Goal: Information Seeking & Learning: Find specific fact

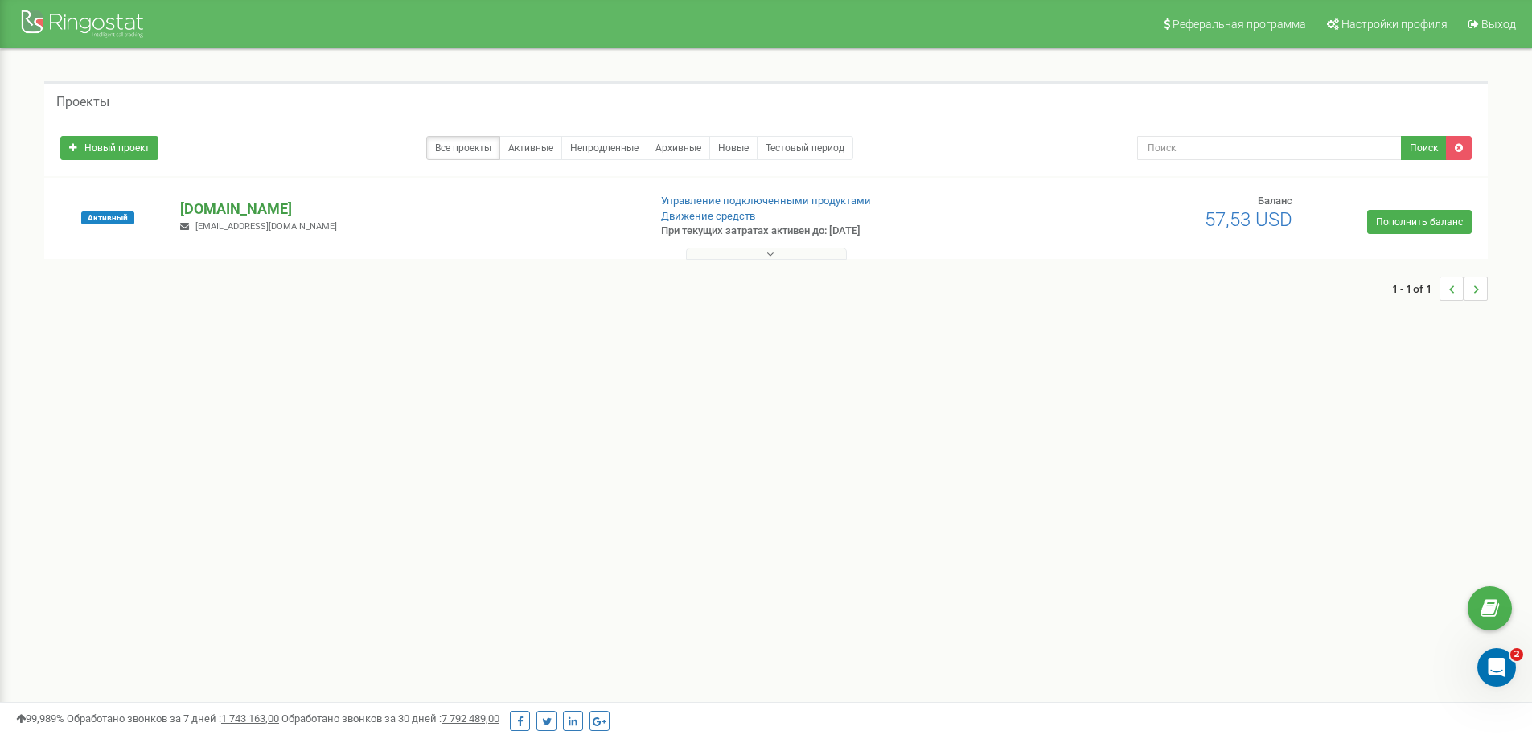
click at [220, 204] on p "[DOMAIN_NAME]" at bounding box center [407, 209] width 454 height 21
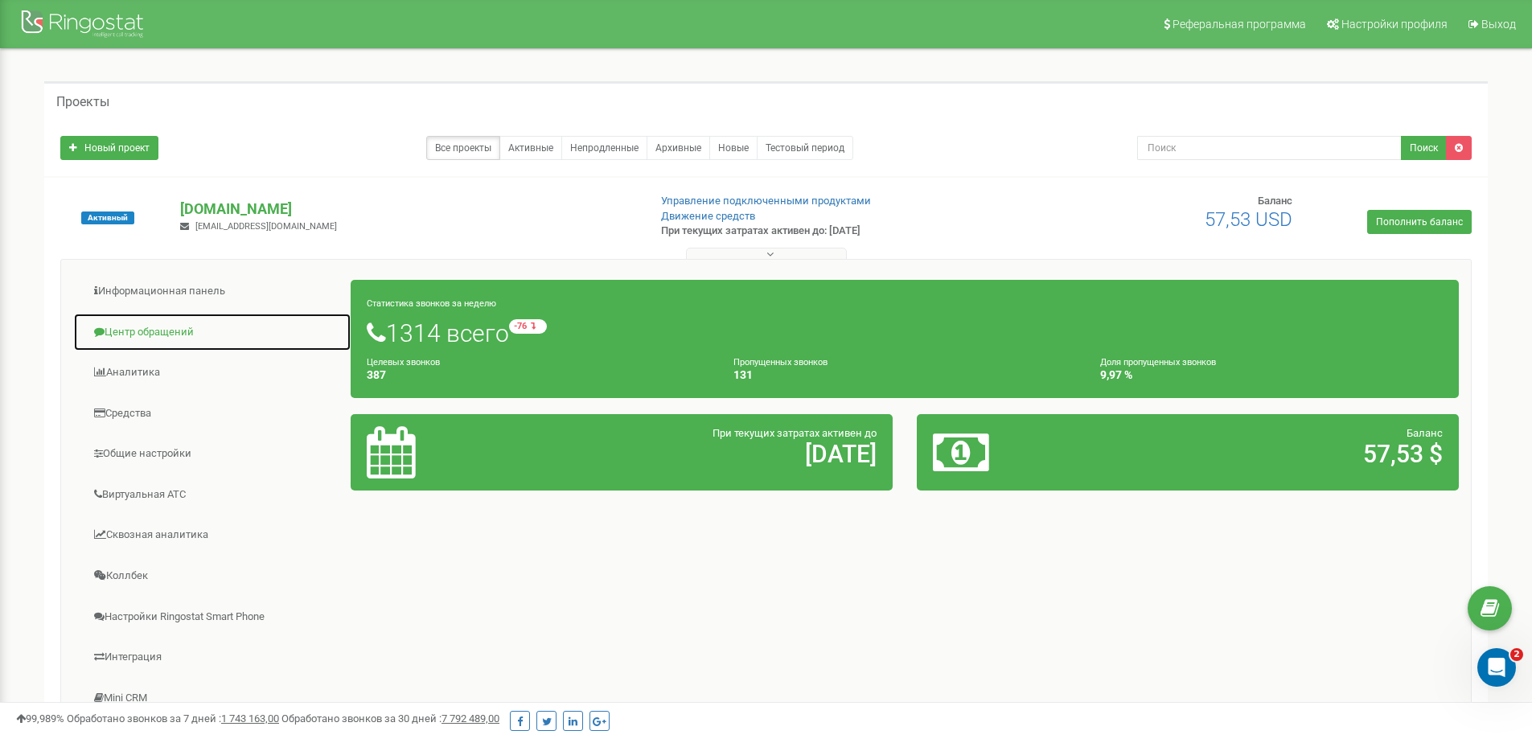
click at [175, 334] on link "Центр обращений" at bounding box center [212, 332] width 278 height 39
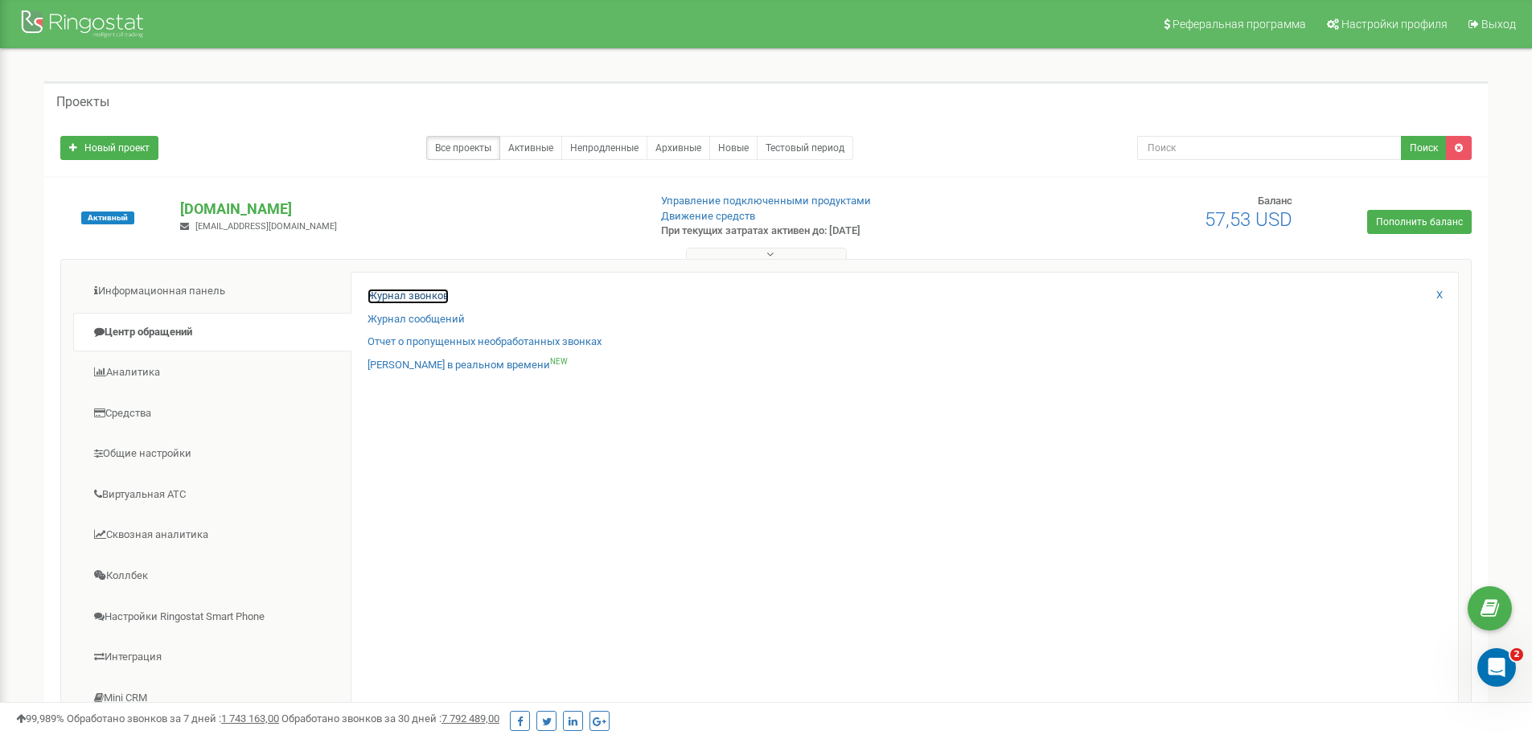
click at [435, 301] on link "Журнал звонков" at bounding box center [408, 296] width 81 height 15
click at [429, 296] on link "Журнал звонков" at bounding box center [408, 296] width 81 height 15
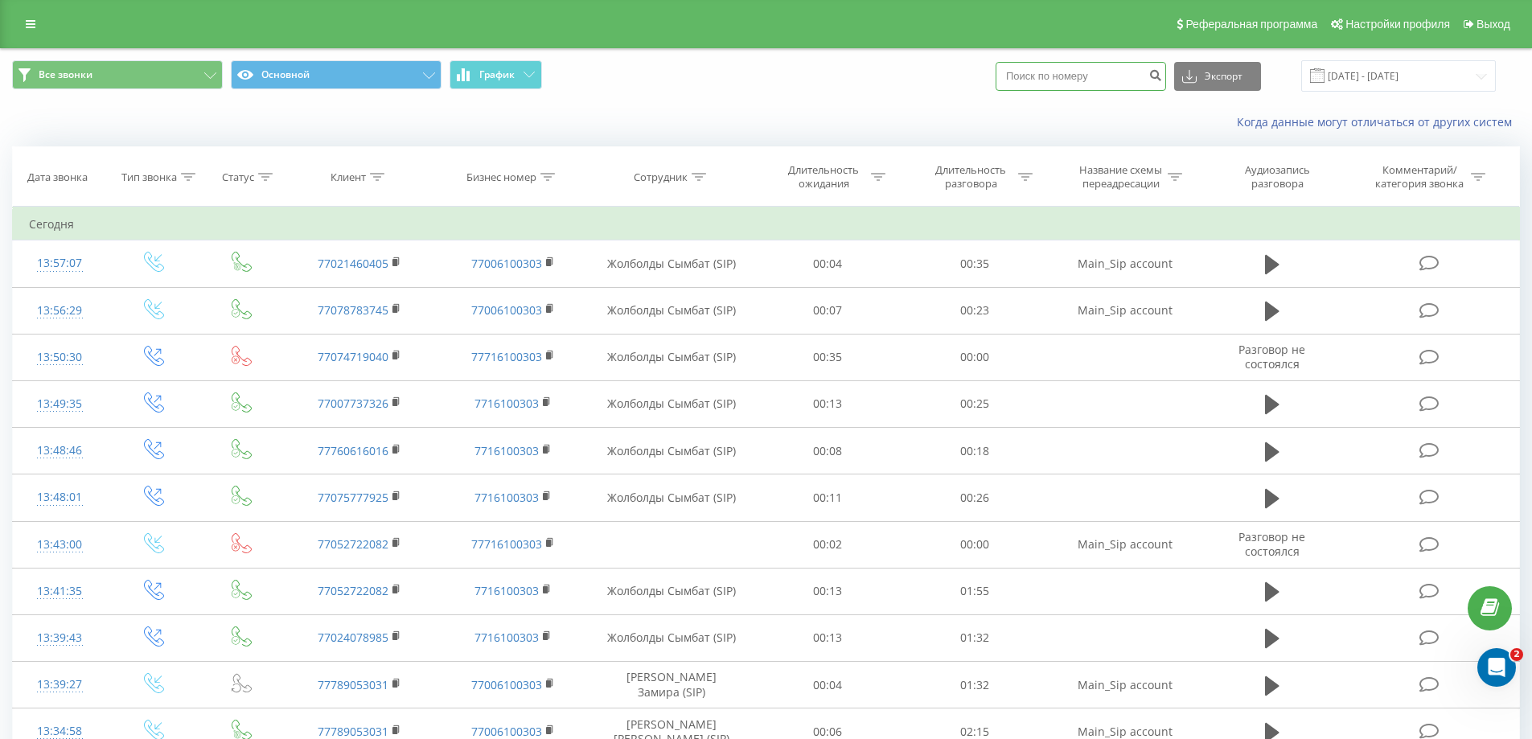
click at [1068, 87] on input at bounding box center [1081, 76] width 171 height 29
type input "87066655606"
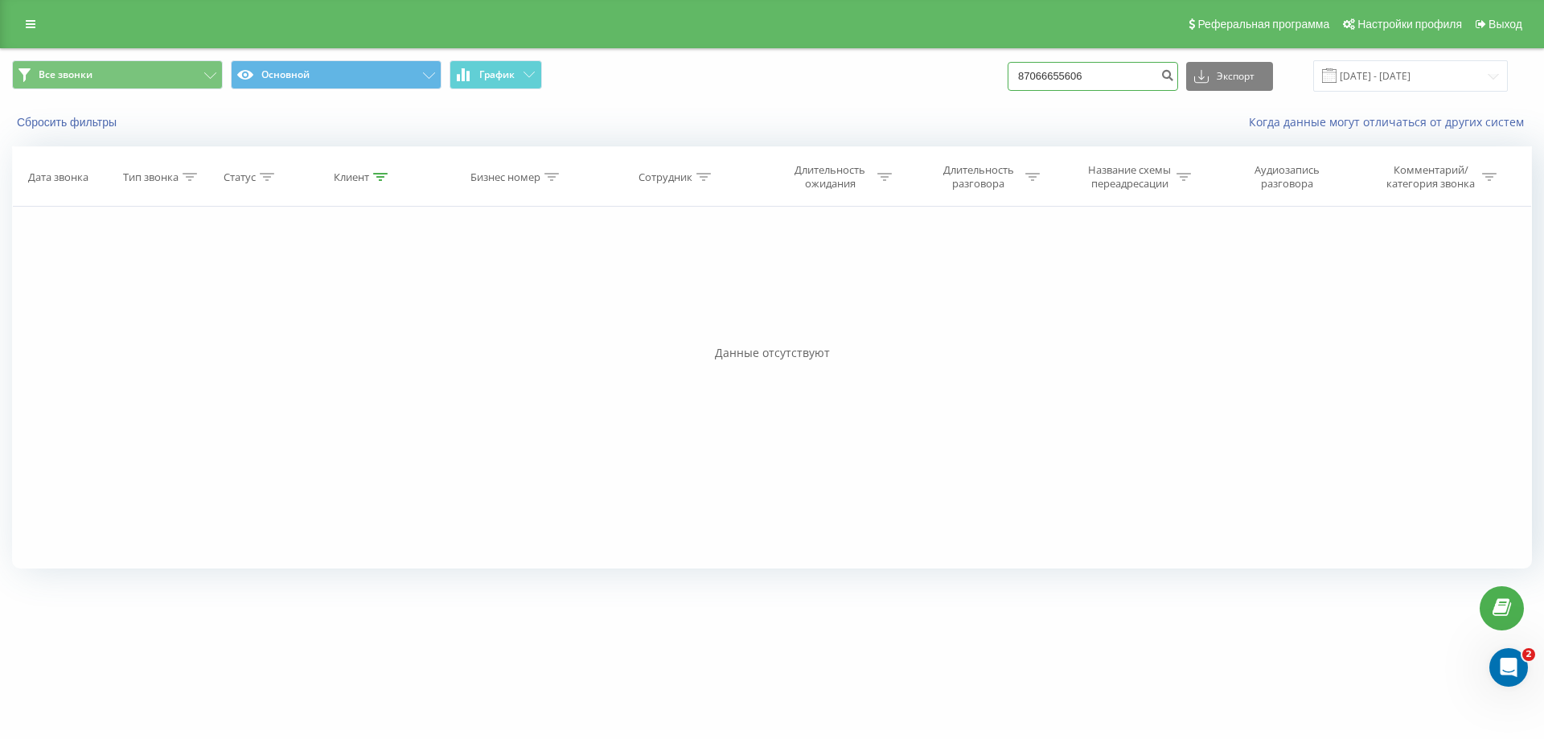
click at [1058, 76] on input "87066655606" at bounding box center [1093, 76] width 171 height 29
click at [1074, 80] on input "87066655606" at bounding box center [1093, 76] width 171 height 29
click at [1102, 82] on input "87066655606" at bounding box center [1093, 76] width 171 height 29
drag, startPoint x: 1089, startPoint y: 83, endPoint x: 1013, endPoint y: 84, distance: 76.4
click at [1013, 84] on div "Все звонки Основной График 87066655606 Экспорт .csv .xls .xlsx 20.06.2025 - 20.…" at bounding box center [772, 75] width 1520 height 31
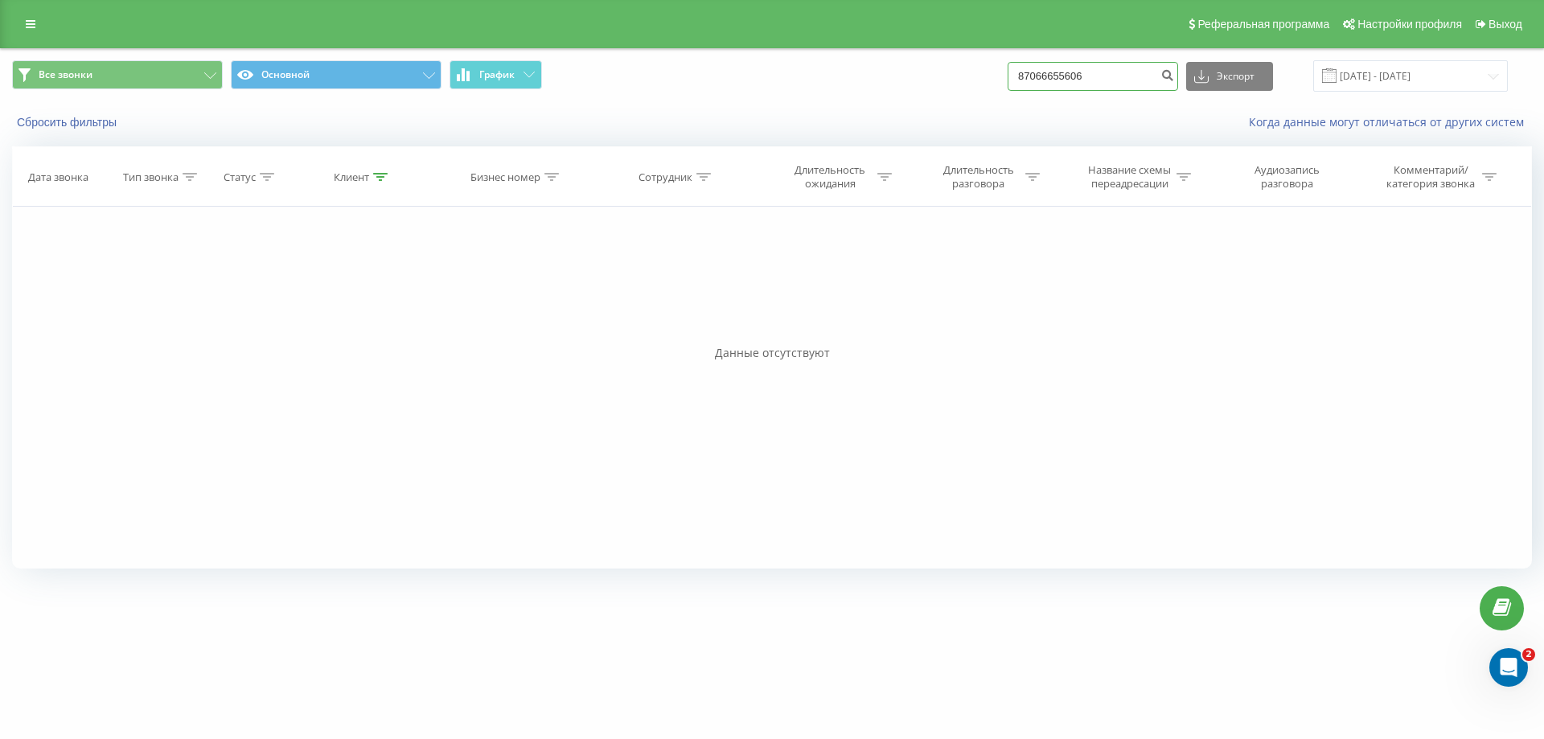
paste input "+7 (706) 665-56-"
click at [1056, 84] on input "+7 (706) 665-56-06" at bounding box center [1093, 76] width 171 height 29
type input "+7 (706) 665-56-06"
click at [1047, 72] on input "[PHONE_NUMBER]" at bounding box center [1093, 76] width 171 height 29
click at [1049, 76] on input "[PHONE_NUMBER]" at bounding box center [1093, 76] width 171 height 29
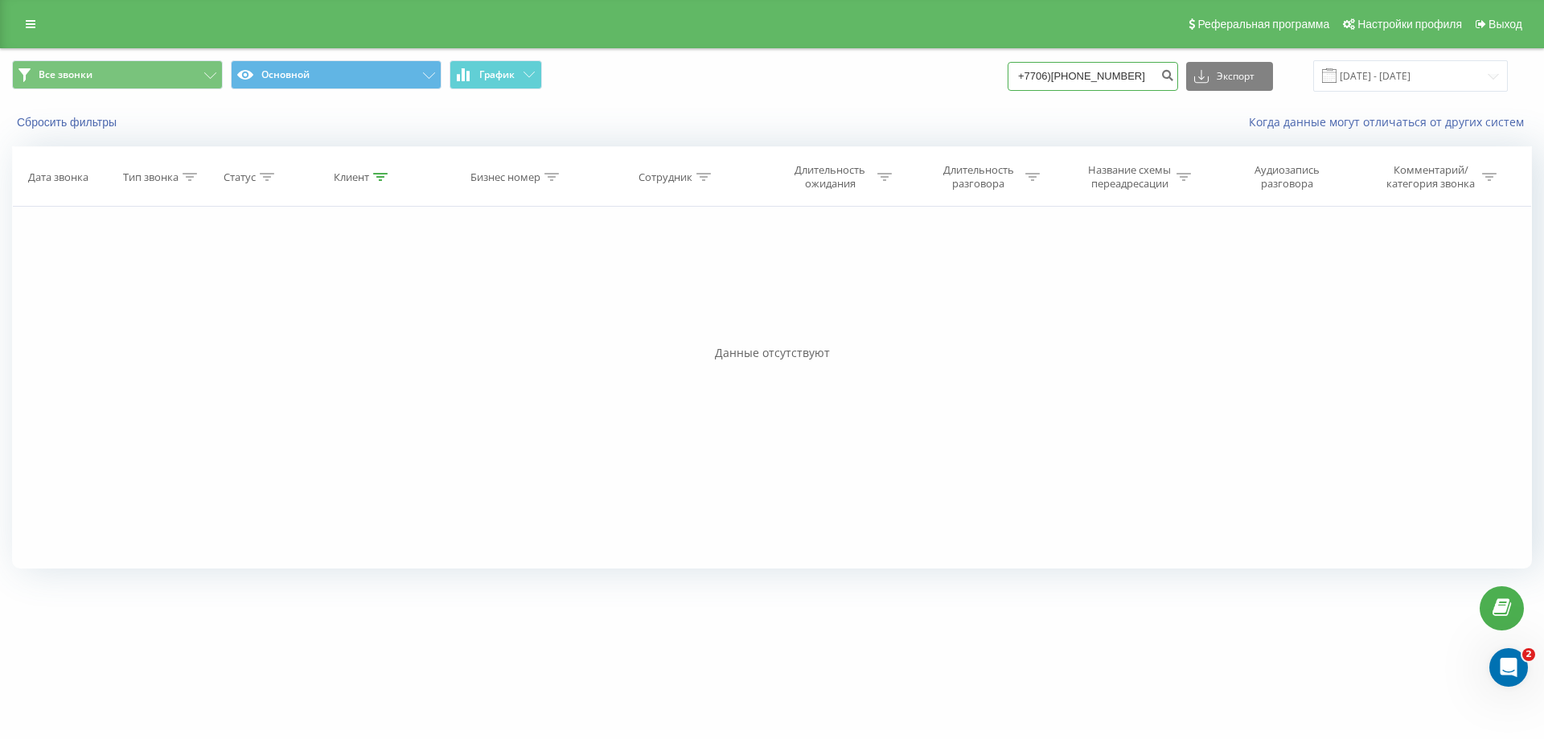
click at [1038, 80] on input "+7706)[PHONE_NUMBER]" at bounding box center [1093, 76] width 171 height 29
click at [1110, 78] on input "7706)665-56-06" at bounding box center [1093, 76] width 171 height 29
click at [1095, 75] on input "7706)665-56-06" at bounding box center [1093, 76] width 171 height 29
click at [1083, 81] on input "7706)665-5606" at bounding box center [1093, 76] width 171 height 29
click at [1064, 72] on input "7706)6655606" at bounding box center [1093, 76] width 171 height 29
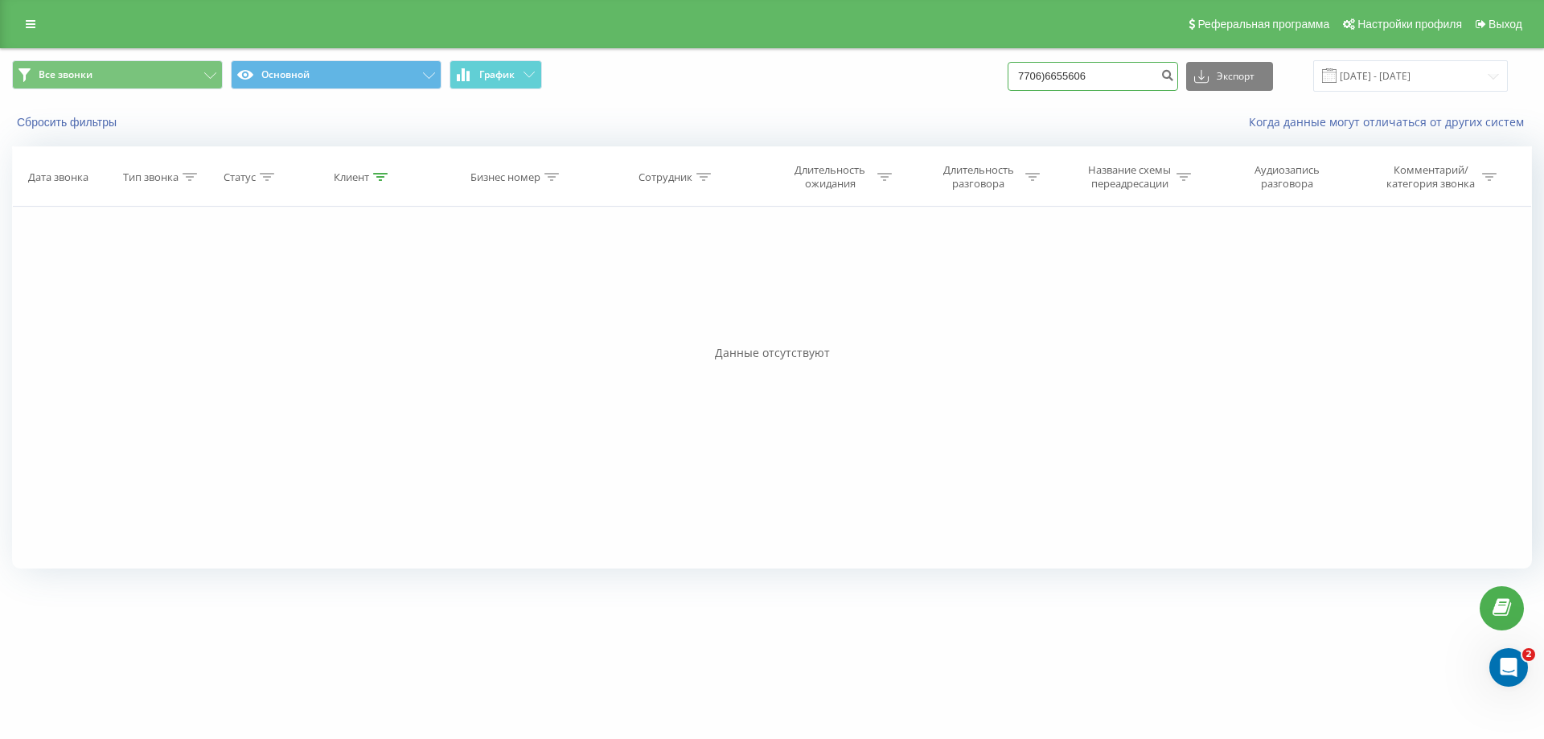
click at [1060, 80] on input "7706)6655606" at bounding box center [1093, 76] width 171 height 29
click at [1046, 77] on input "77066655606" at bounding box center [1093, 76] width 171 height 29
click at [1042, 72] on input "77066655606" at bounding box center [1093, 76] width 171 height 29
type input "77066655606"
click at [1178, 74] on button "submit" at bounding box center [1168, 76] width 22 height 29
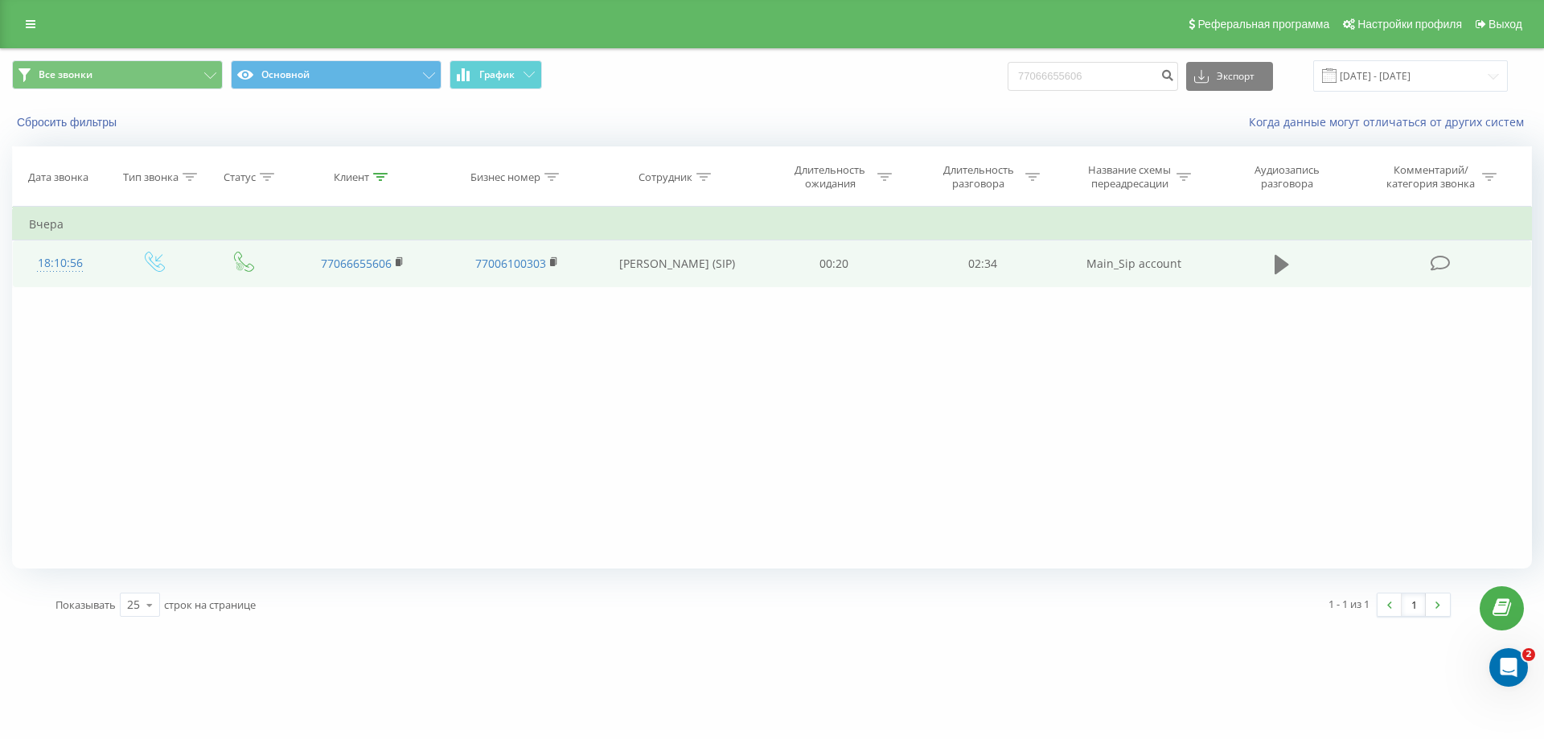
click at [1277, 264] on icon at bounding box center [1282, 264] width 14 height 19
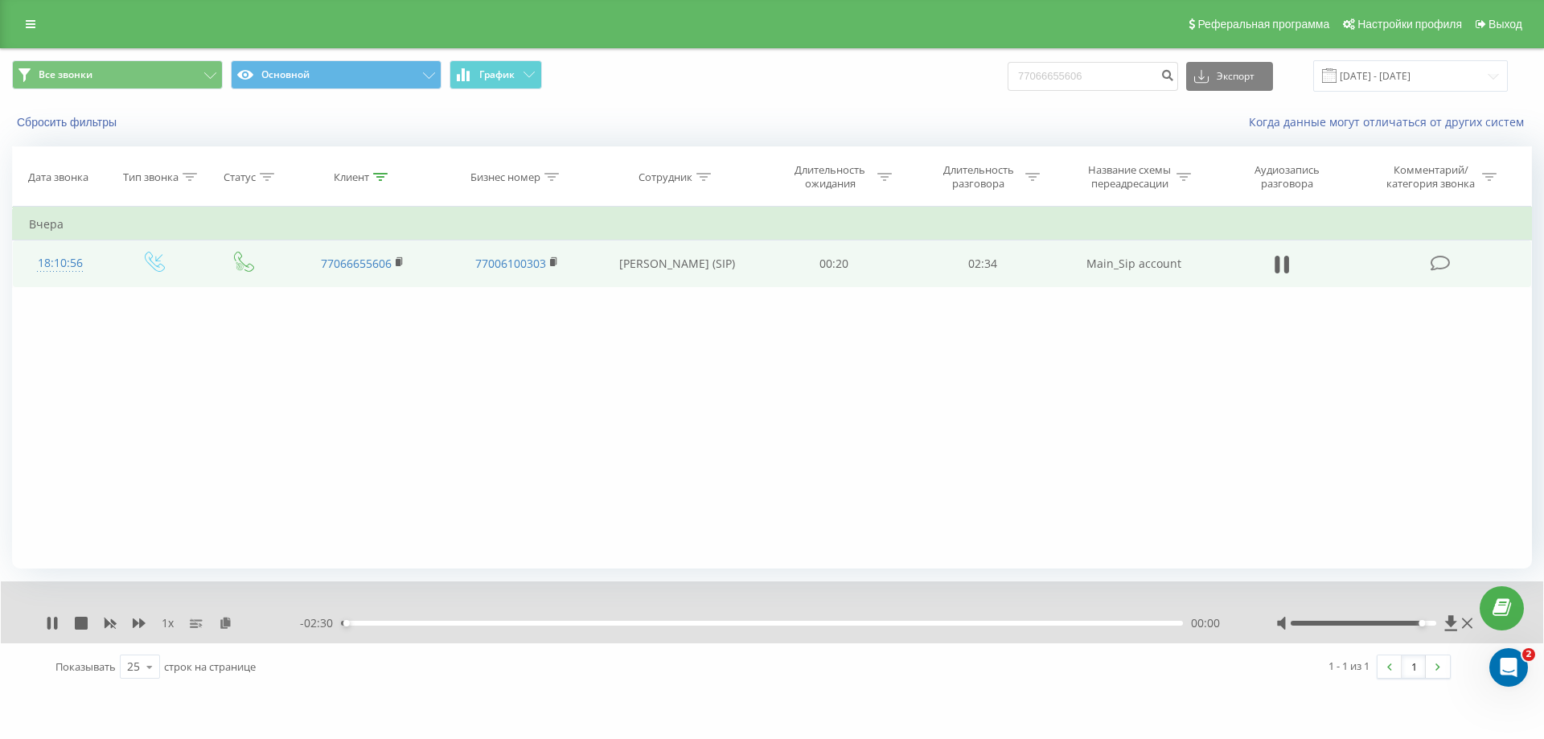
drag, startPoint x: 1361, startPoint y: 623, endPoint x: 1460, endPoint y: 623, distance: 98.9
click at [1460, 623] on div at bounding box center [1376, 623] width 200 height 16
click at [1438, 623] on div "Accessibility label" at bounding box center [1436, 623] width 6 height 6
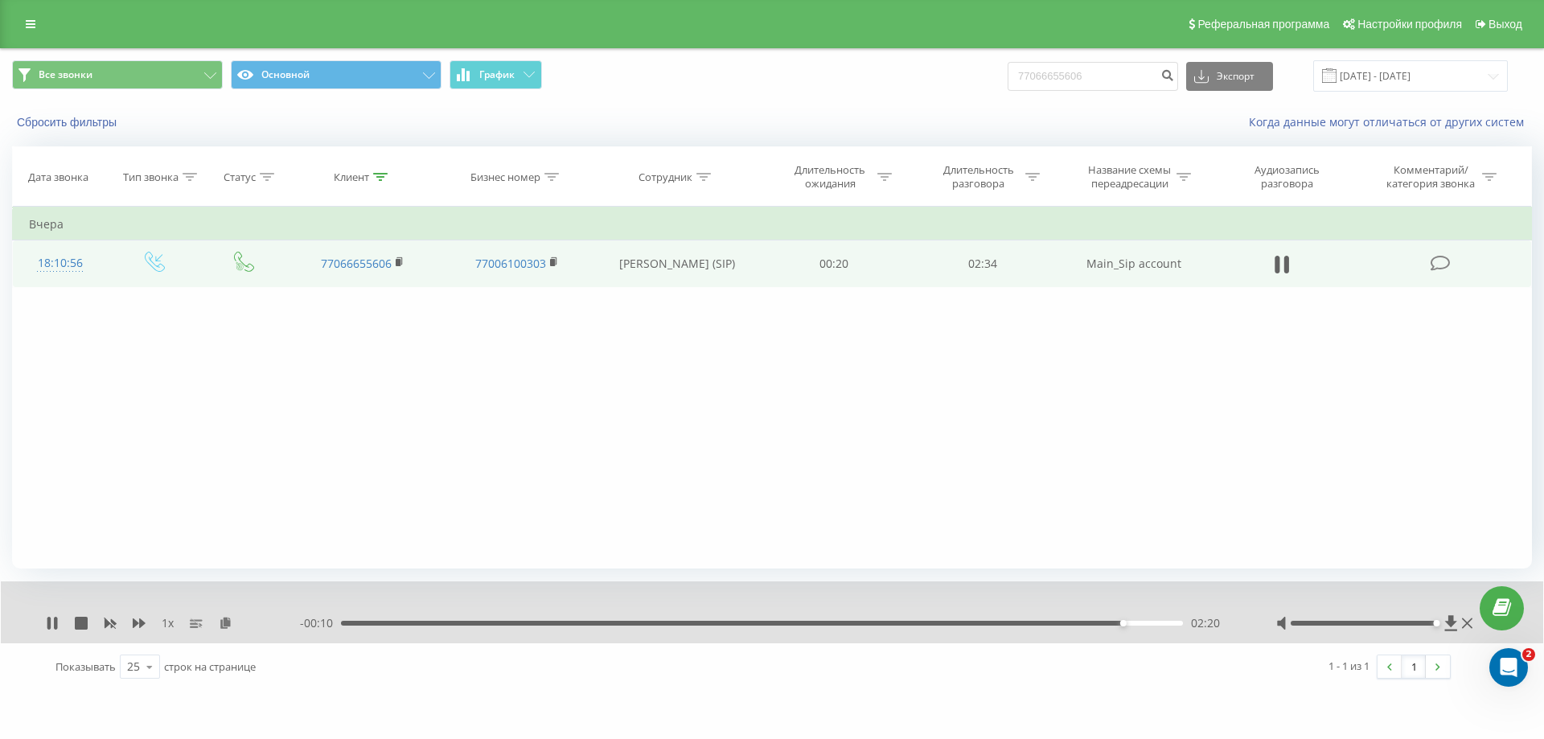
click at [1040, 625] on div "02:20" at bounding box center [762, 623] width 842 height 5
drag, startPoint x: 1176, startPoint y: 626, endPoint x: 1058, endPoint y: 627, distance: 118.2
click at [1058, 626] on div "02:09" at bounding box center [762, 623] width 842 height 5
click at [1030, 627] on div "- 00:22 02:09 02:09" at bounding box center [768, 623] width 936 height 16
click at [1026, 625] on div "02:09" at bounding box center [762, 623] width 842 height 5
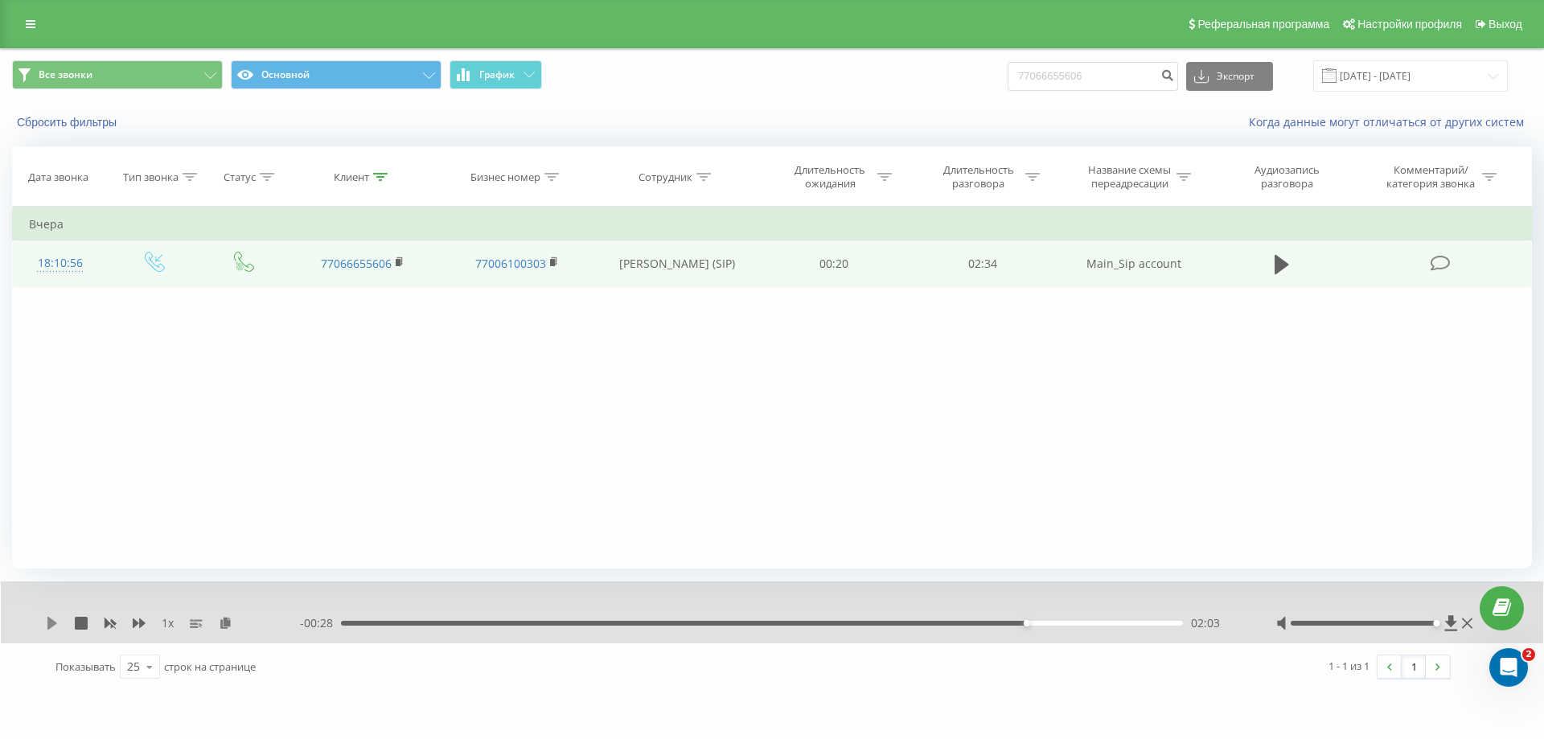
click at [47, 619] on icon at bounding box center [52, 623] width 13 height 13
click at [1453, 626] on icon at bounding box center [1451, 622] width 12 height 15
